Goal: Task Accomplishment & Management: Use online tool/utility

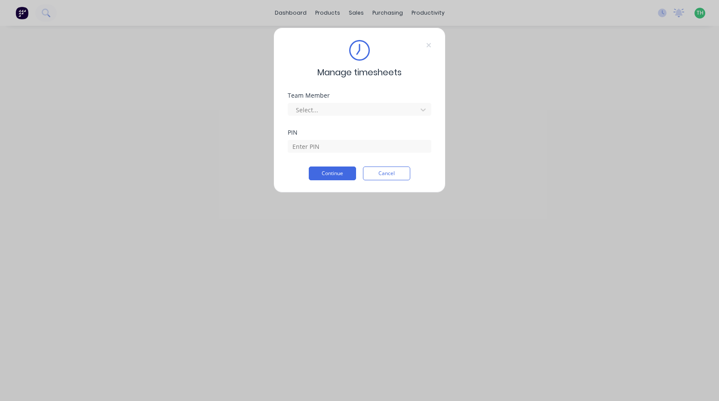
click at [428, 43] on icon at bounding box center [428, 45] width 5 height 7
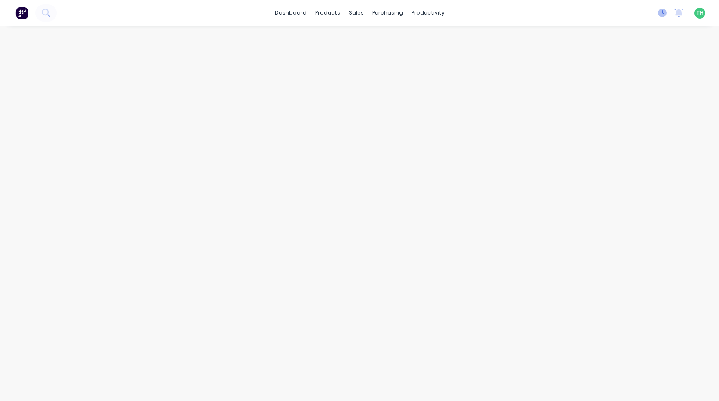
click at [665, 13] on icon at bounding box center [662, 13] width 9 height 9
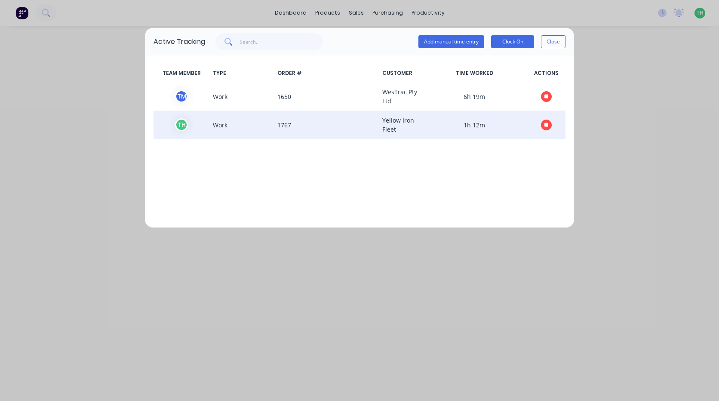
click at [545, 127] on icon "button" at bounding box center [547, 125] width 4 height 6
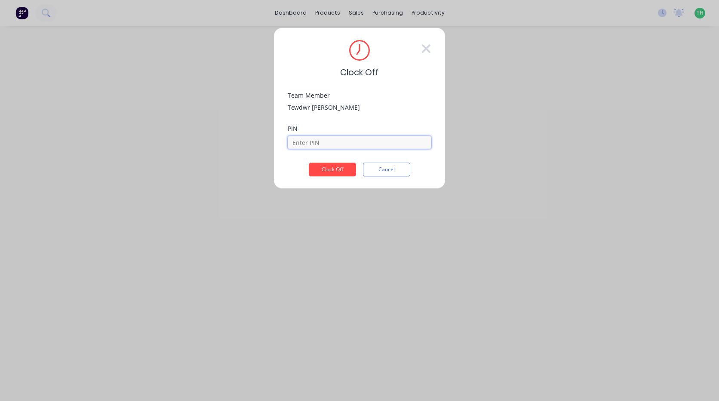
click at [360, 145] on input at bounding box center [360, 142] width 144 height 13
type input "2711"
click at [324, 172] on button "Clock Off" at bounding box center [332, 170] width 47 height 14
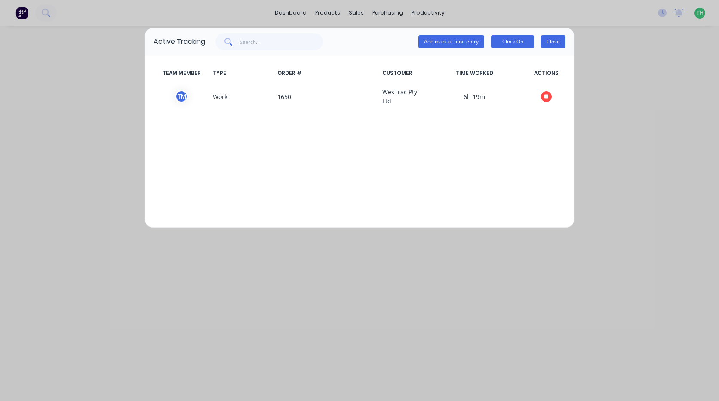
click at [553, 43] on button "Close" at bounding box center [553, 41] width 25 height 13
